Goal: Navigation & Orientation: Understand site structure

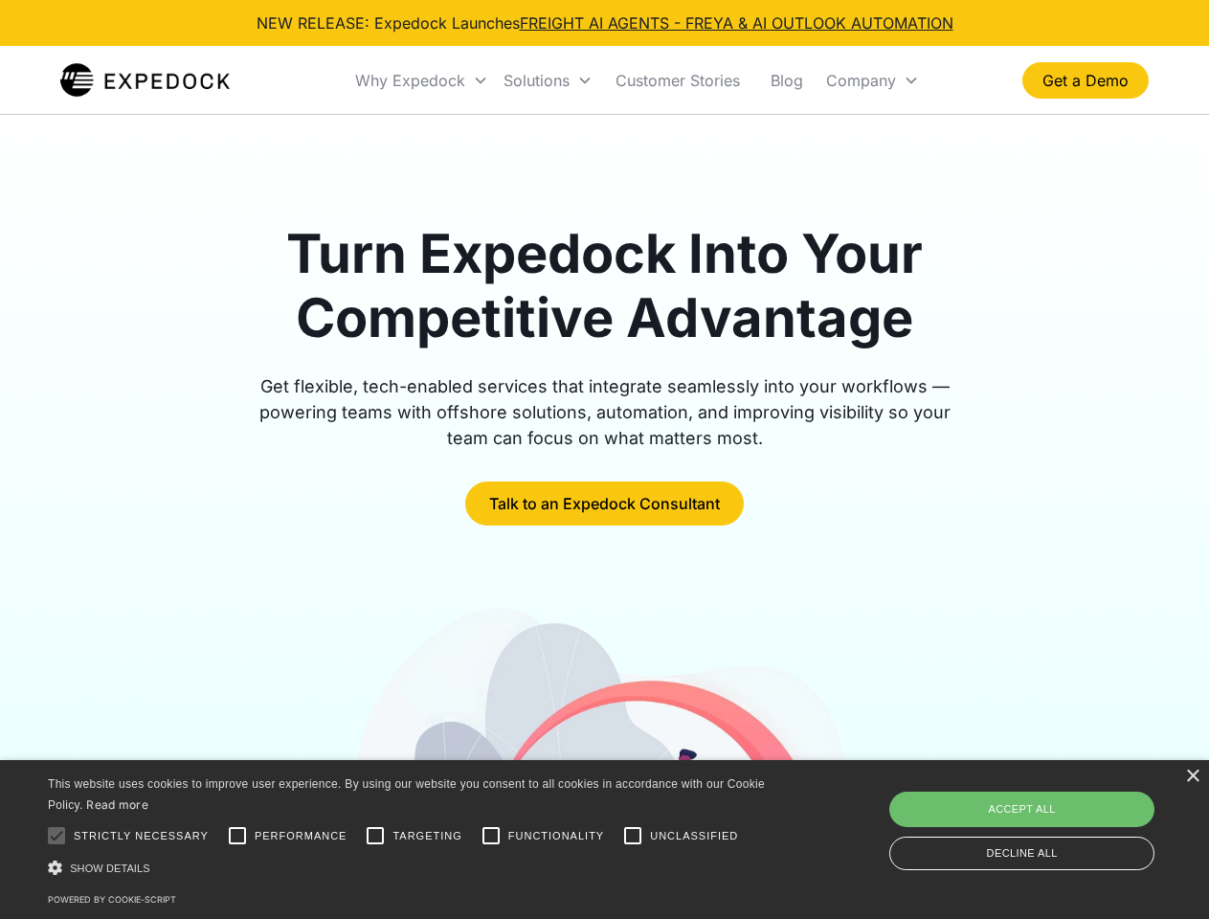
click at [422, 80] on div "Why Expedock" at bounding box center [410, 80] width 110 height 19
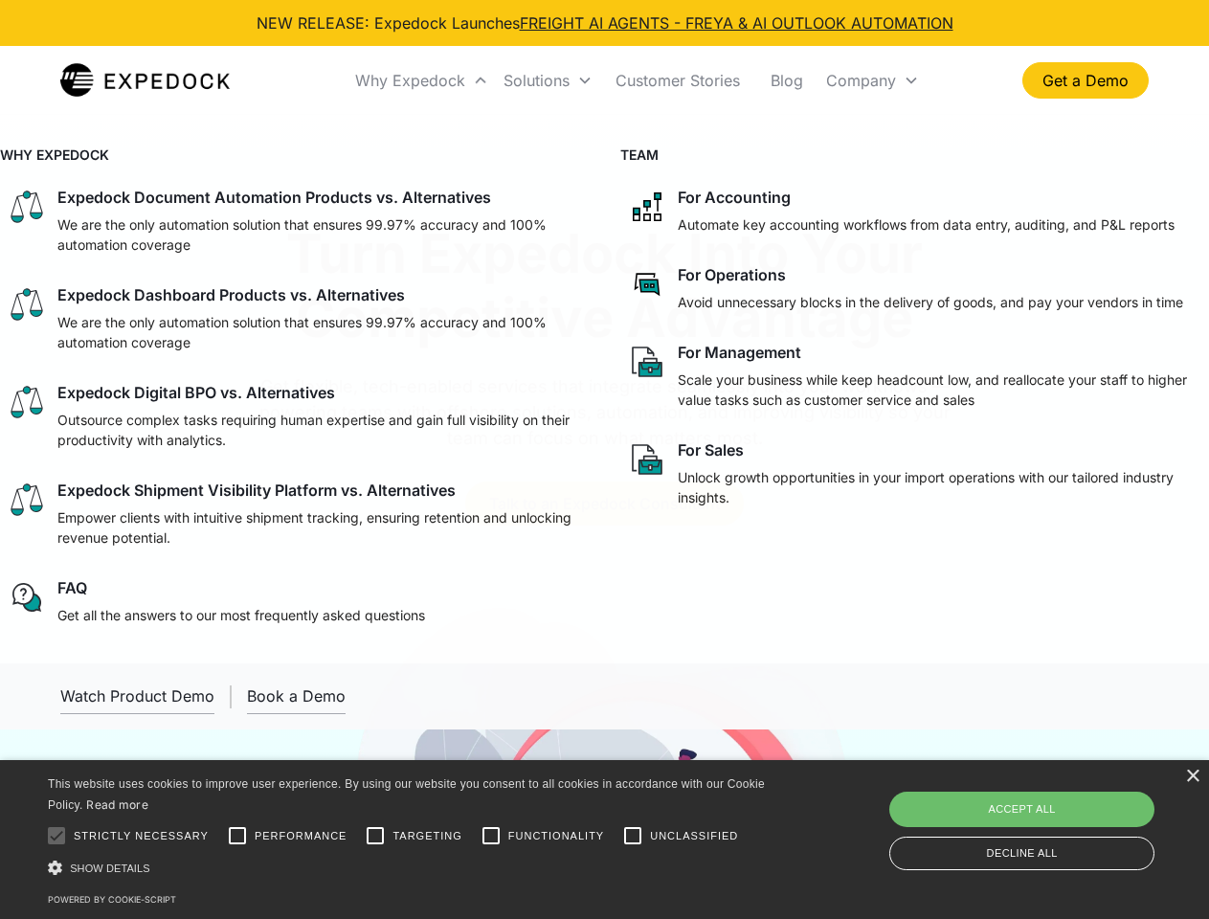
click at [548, 80] on div "Solutions" at bounding box center [536, 80] width 66 height 19
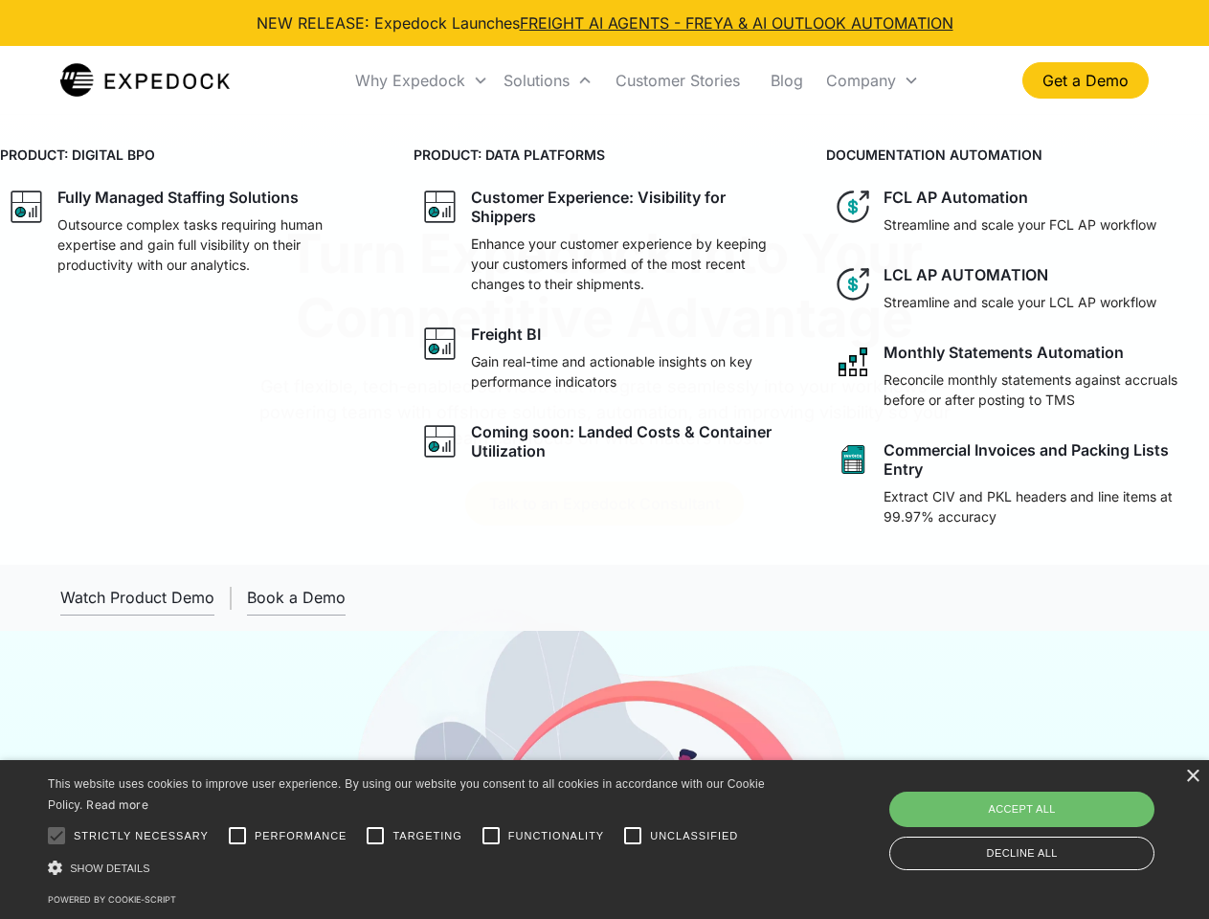
click at [872, 80] on div "Company" at bounding box center [861, 80] width 70 height 19
click at [56, 836] on div at bounding box center [56, 835] width 38 height 38
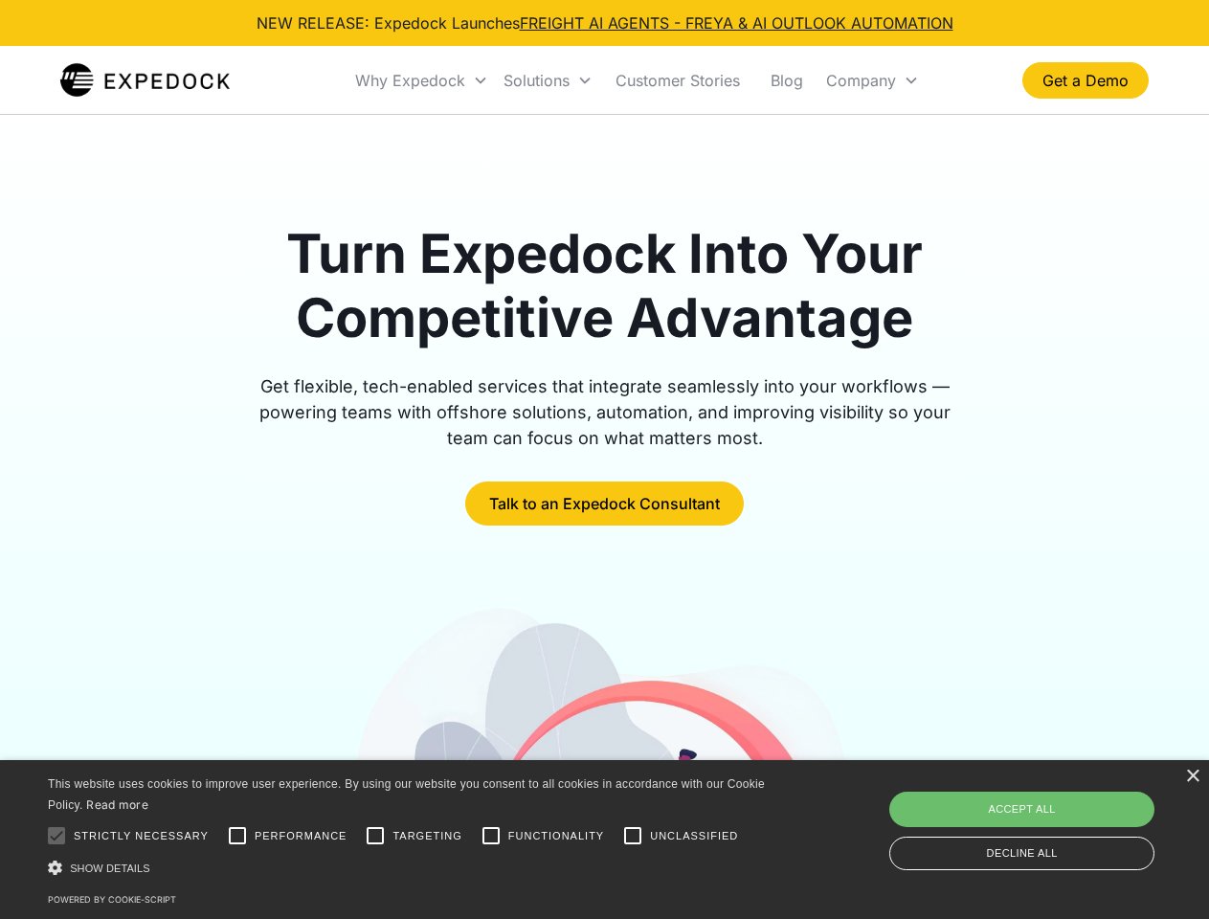
click at [237, 836] on input "Performance" at bounding box center [237, 835] width 38 height 38
checkbox input "true"
click at [375, 836] on input "Targeting" at bounding box center [375, 835] width 38 height 38
checkbox input "true"
click at [491, 836] on input "Functionality" at bounding box center [491, 835] width 38 height 38
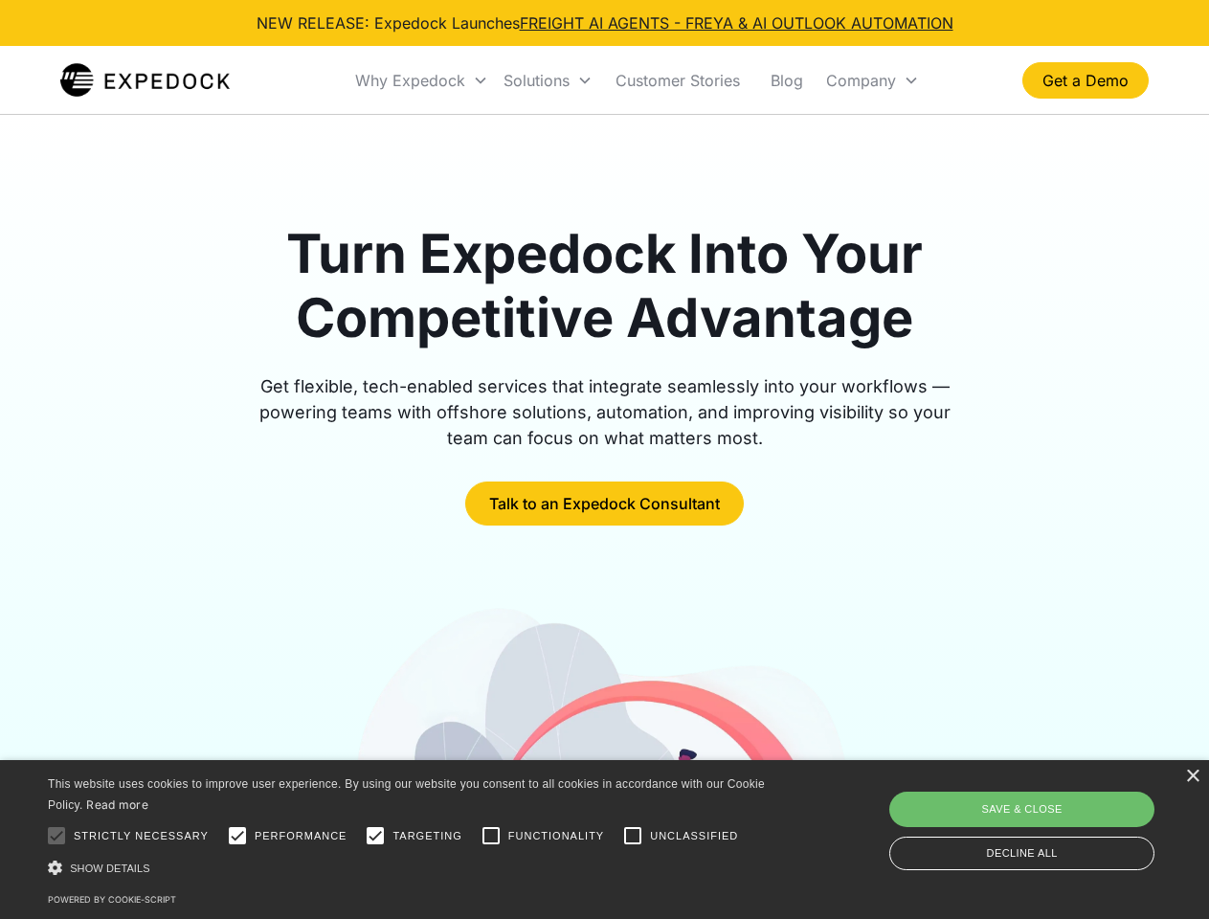
checkbox input "true"
click at [633, 836] on input "Unclassified" at bounding box center [633, 835] width 38 height 38
checkbox input "true"
click at [410, 867] on div "Show details Hide details" at bounding box center [410, 868] width 724 height 20
